Goal: Check status: Check status

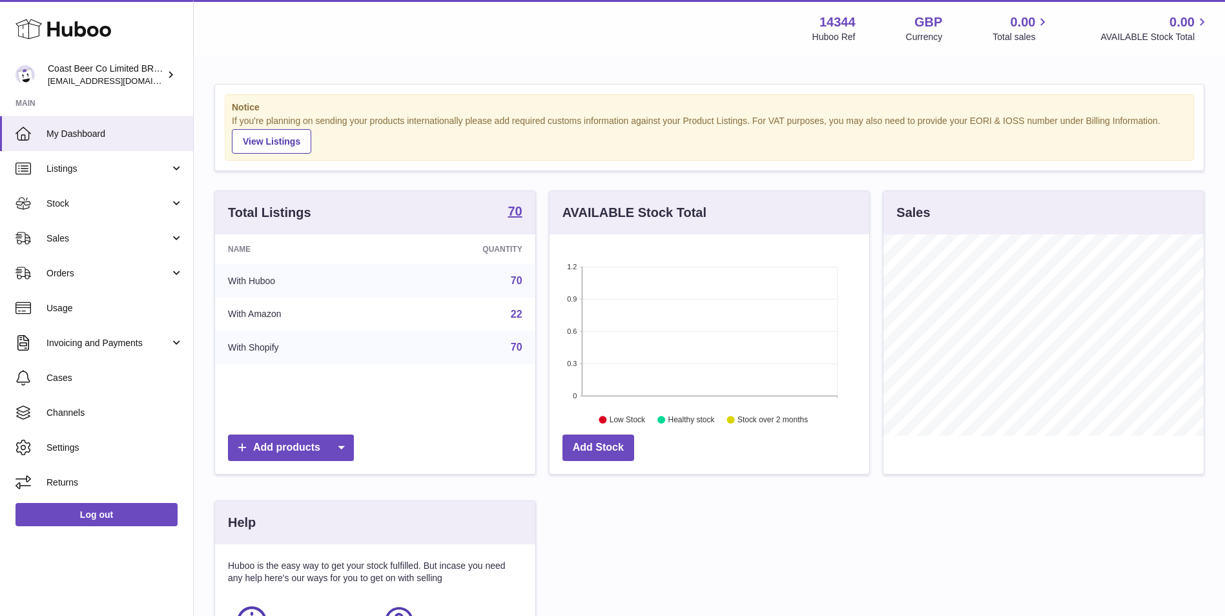
scroll to position [201, 320]
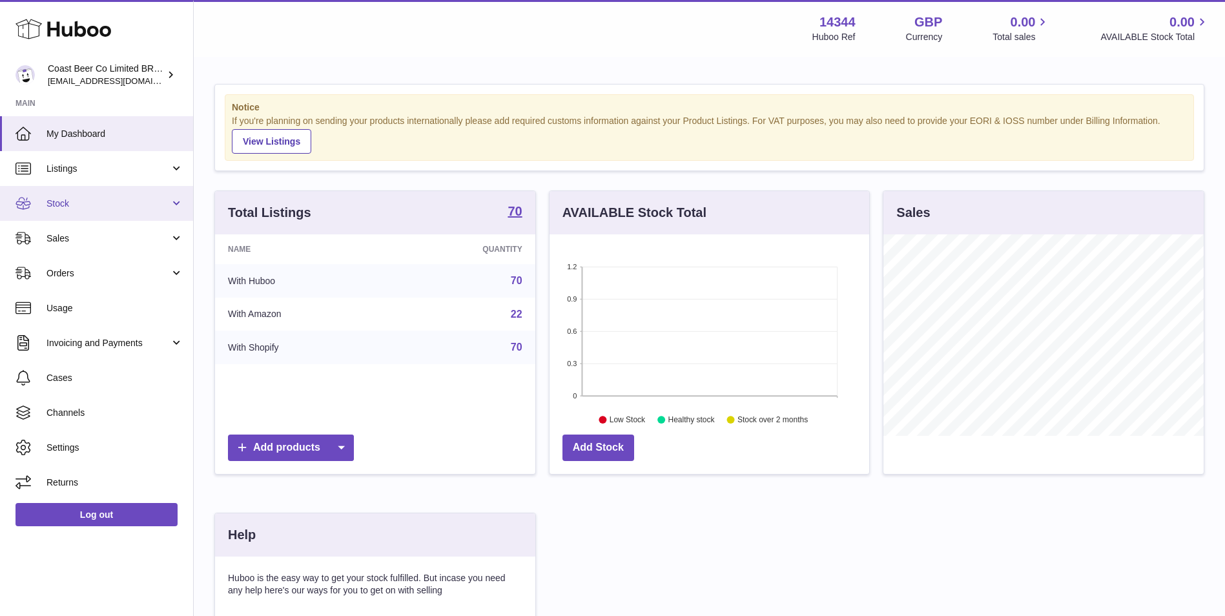
click at [112, 212] on link "Stock" at bounding box center [96, 203] width 193 height 35
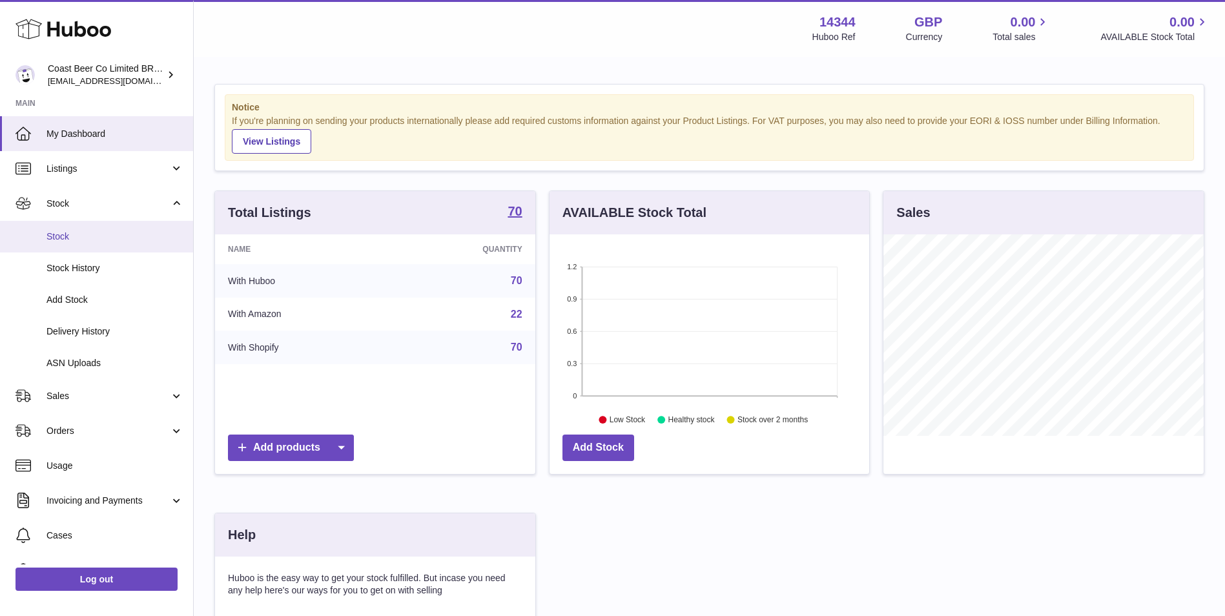
click at [116, 235] on span "Stock" at bounding box center [114, 237] width 137 height 12
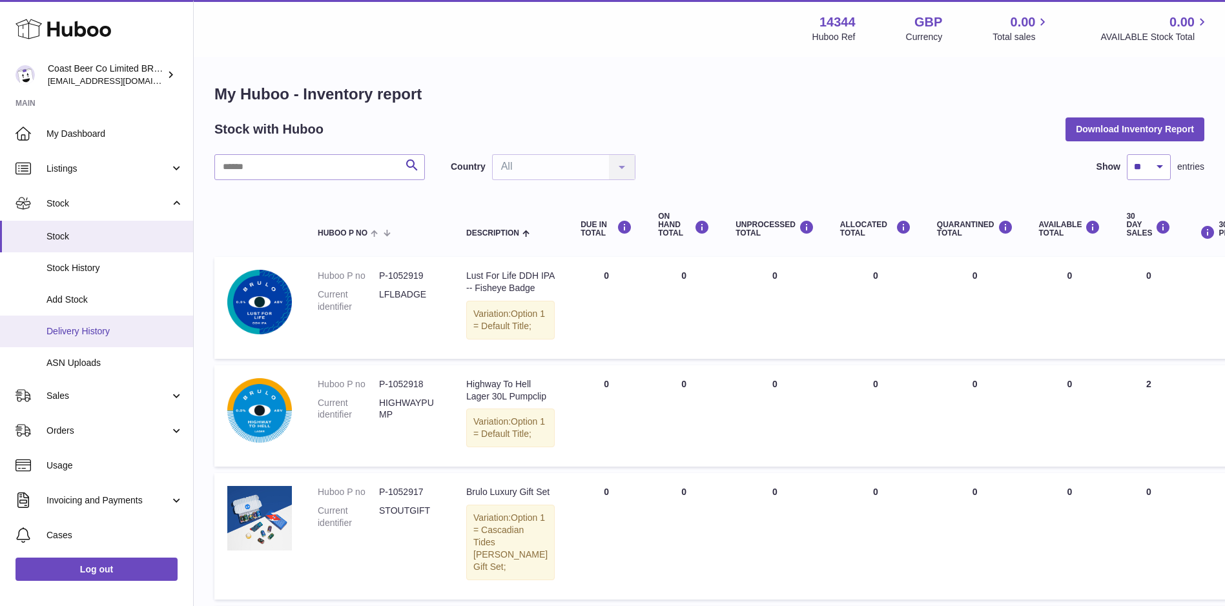
click at [138, 327] on span "Delivery History" at bounding box center [114, 331] width 137 height 12
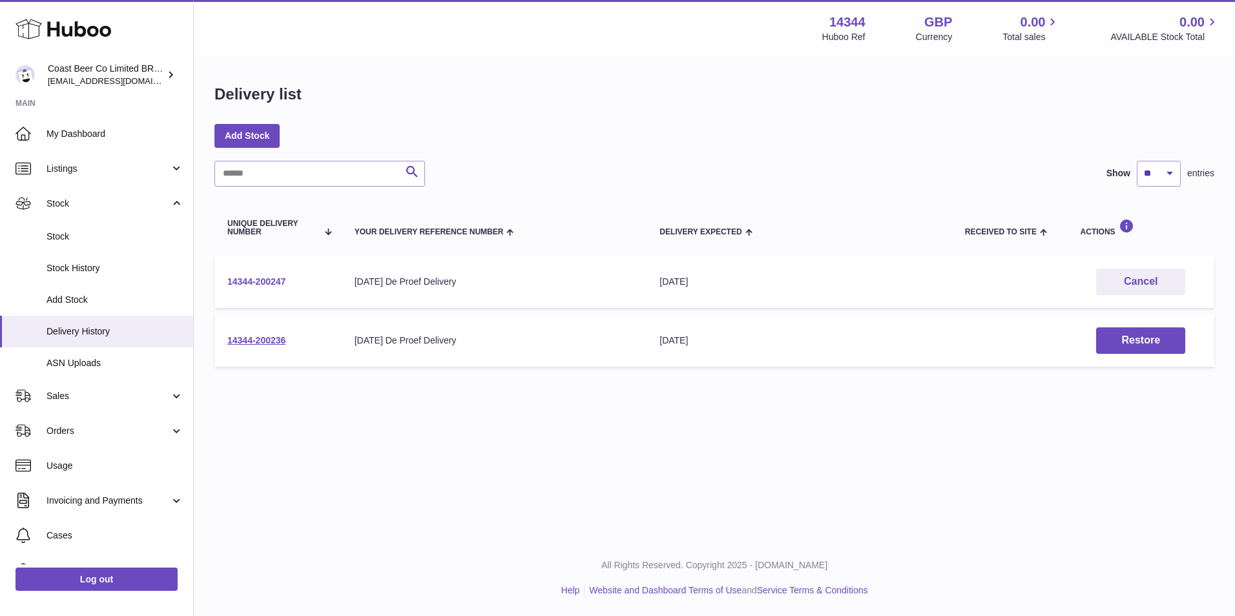
click at [260, 277] on link "14344-200247" at bounding box center [256, 281] width 58 height 10
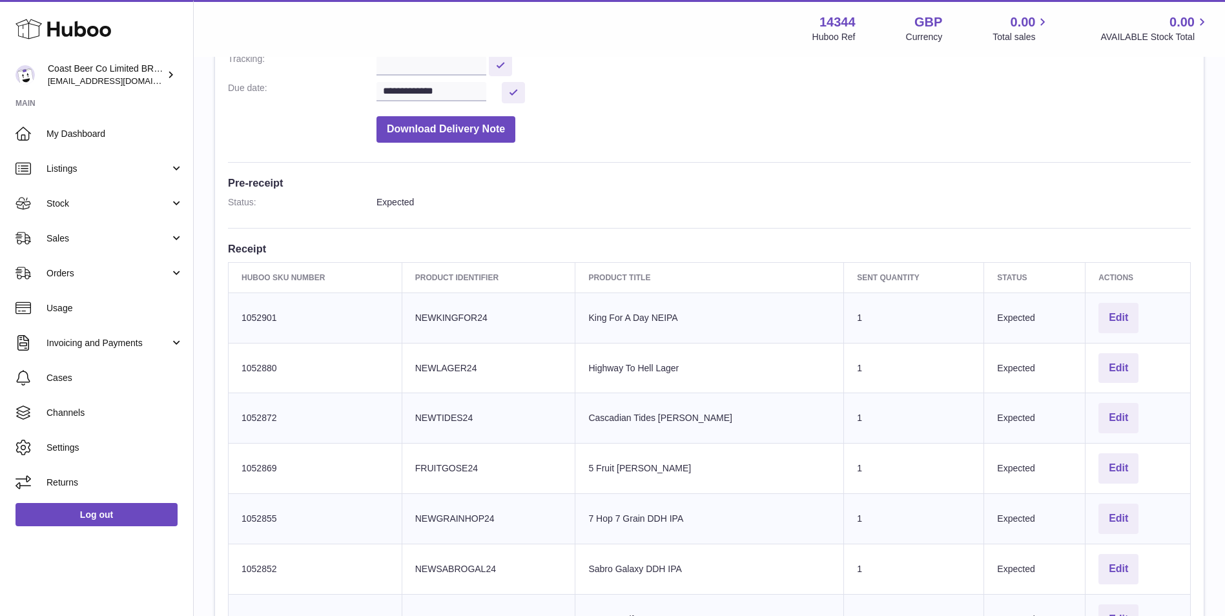
scroll to position [156, 0]
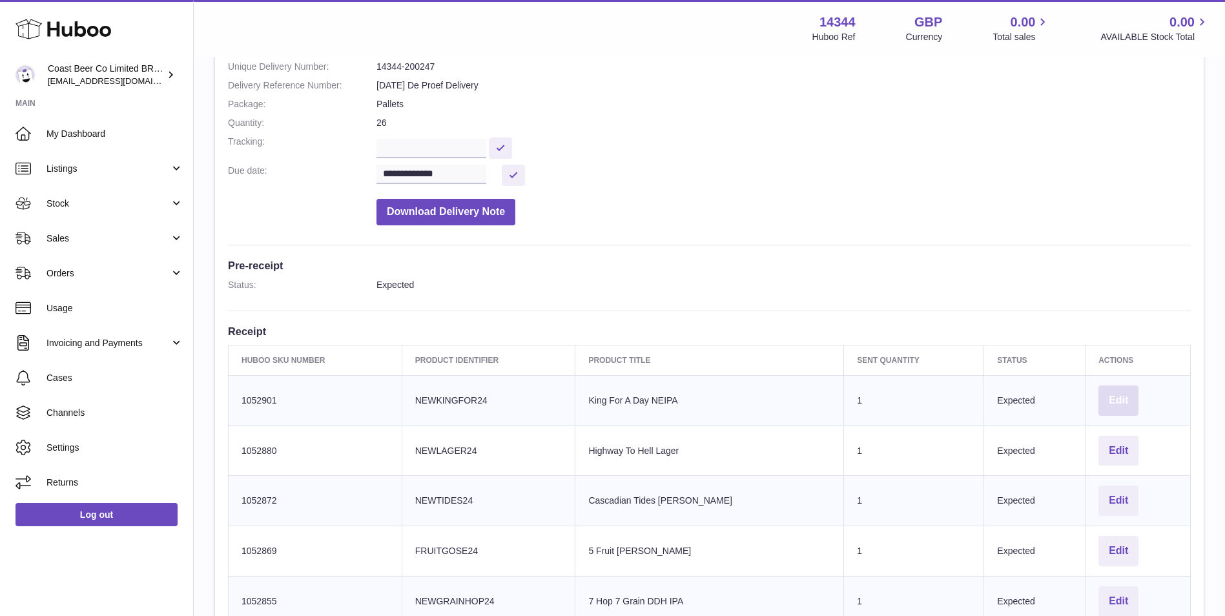
click at [1106, 401] on button "Edit" at bounding box center [1118, 400] width 40 height 30
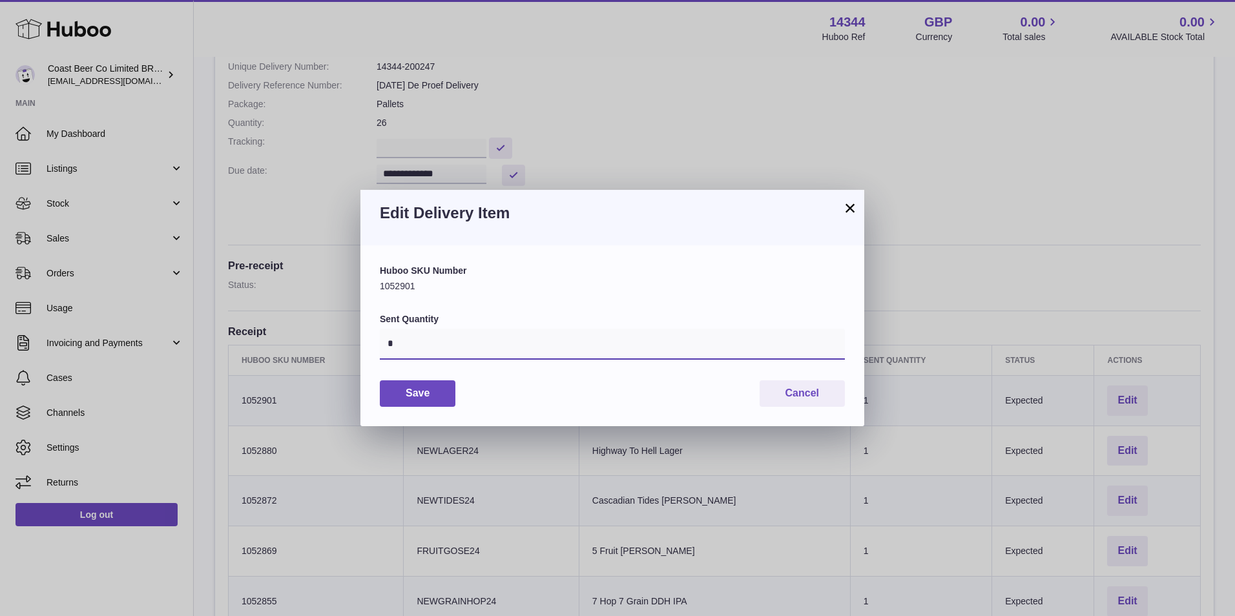
click at [779, 337] on input "*" at bounding box center [612, 344] width 465 height 31
click at [852, 209] on button "×" at bounding box center [849, 207] width 15 height 15
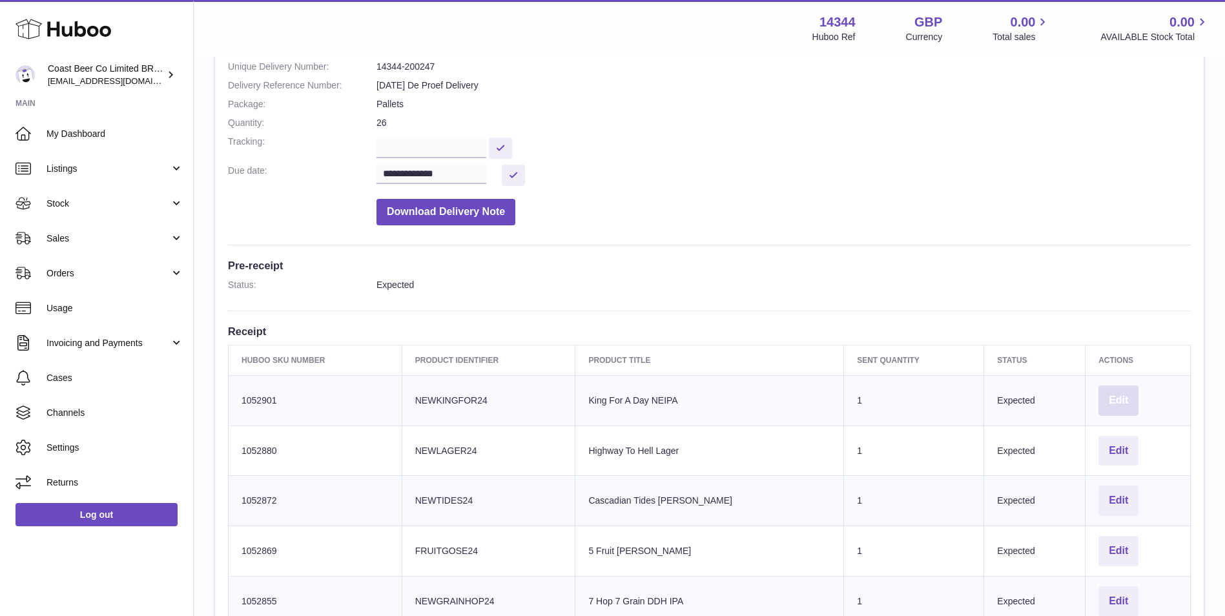
click at [1104, 405] on button "Edit" at bounding box center [1118, 400] width 40 height 30
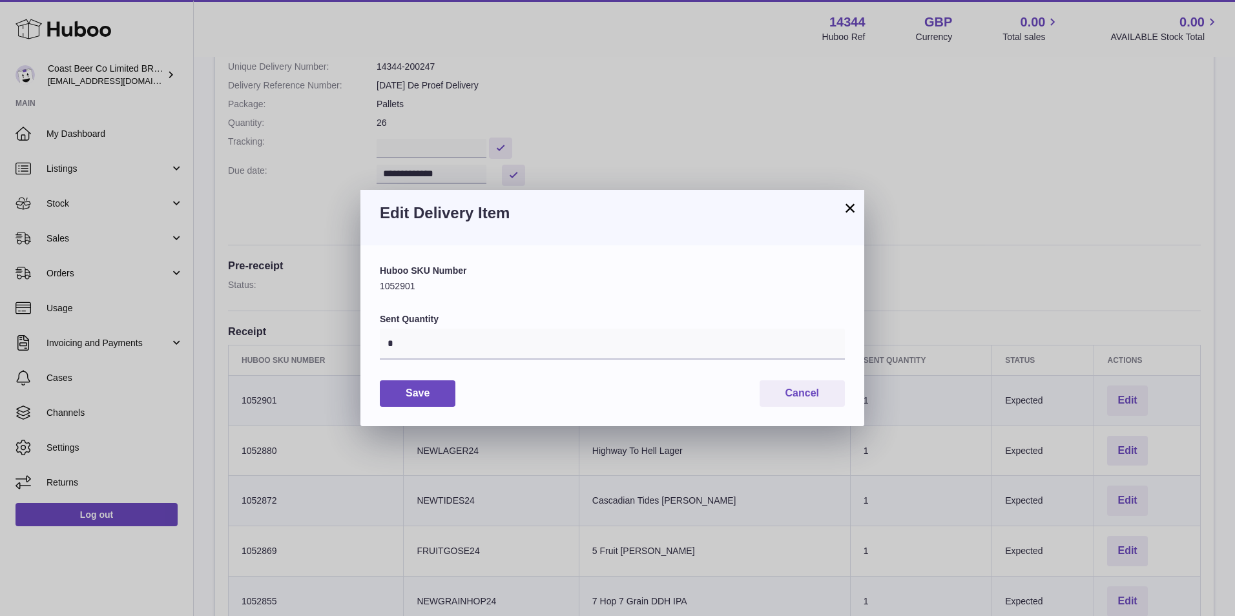
click at [845, 204] on button "×" at bounding box center [849, 207] width 15 height 15
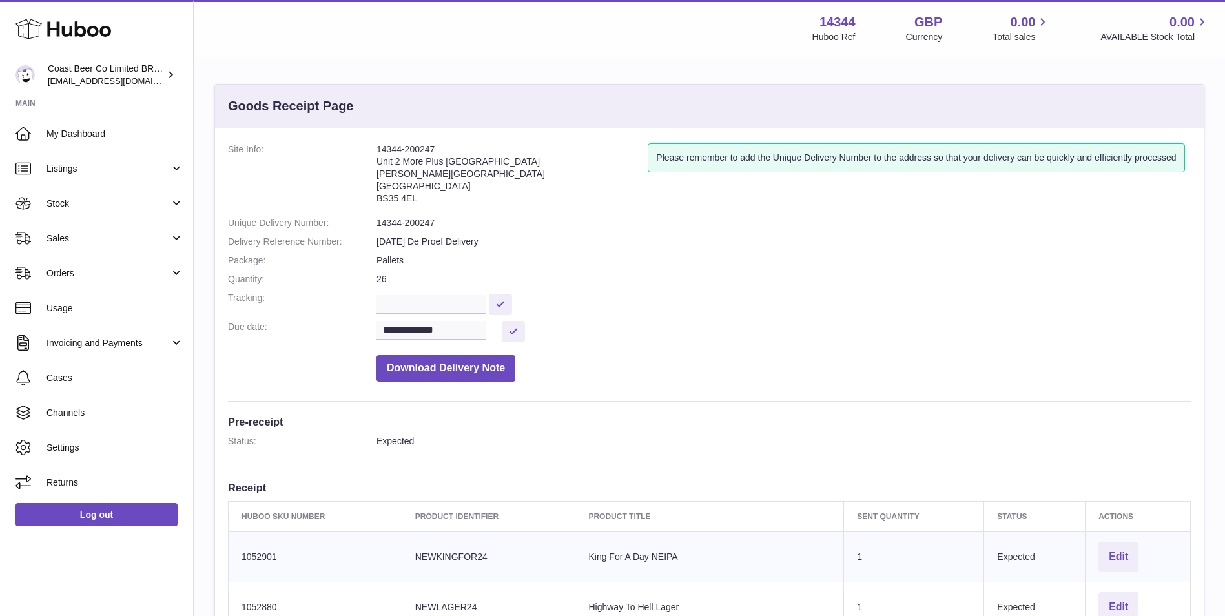
scroll to position [323, 0]
